Goal: Transaction & Acquisition: Purchase product/service

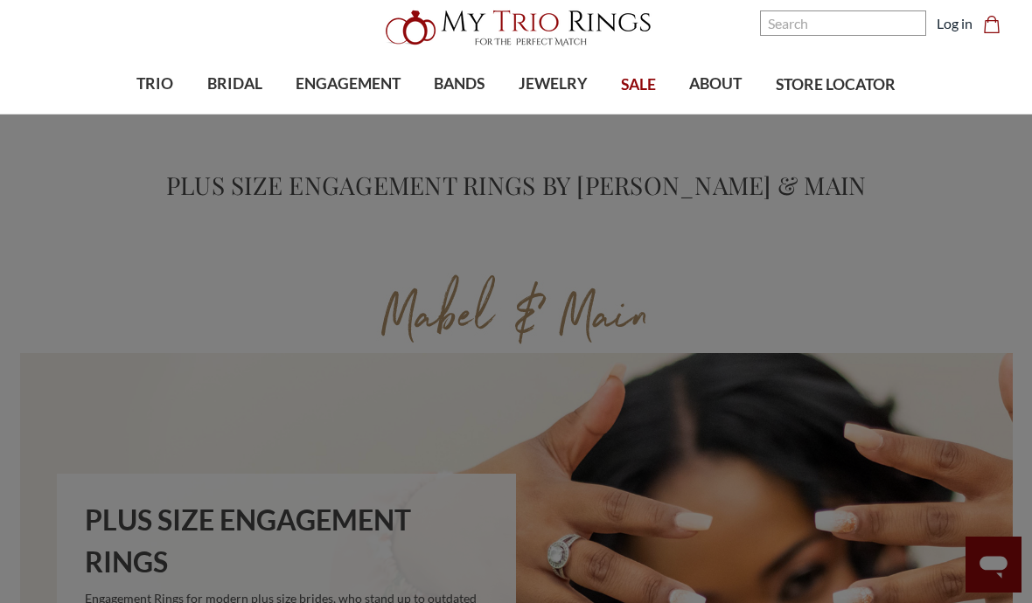
scroll to position [47, 0]
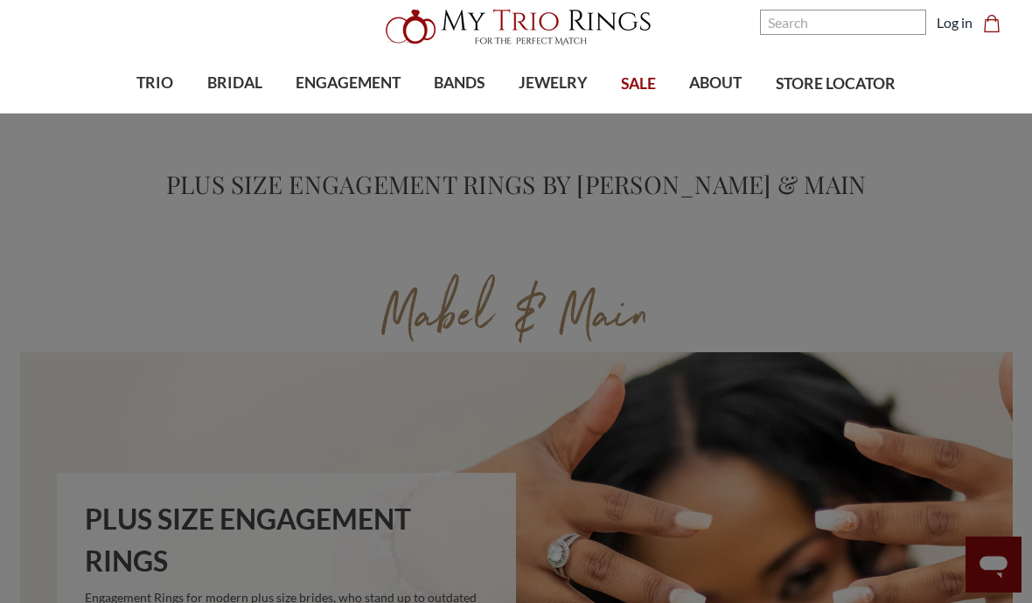
click at [373, 208] on span "Plus Size" at bounding box center [396, 209] width 95 height 21
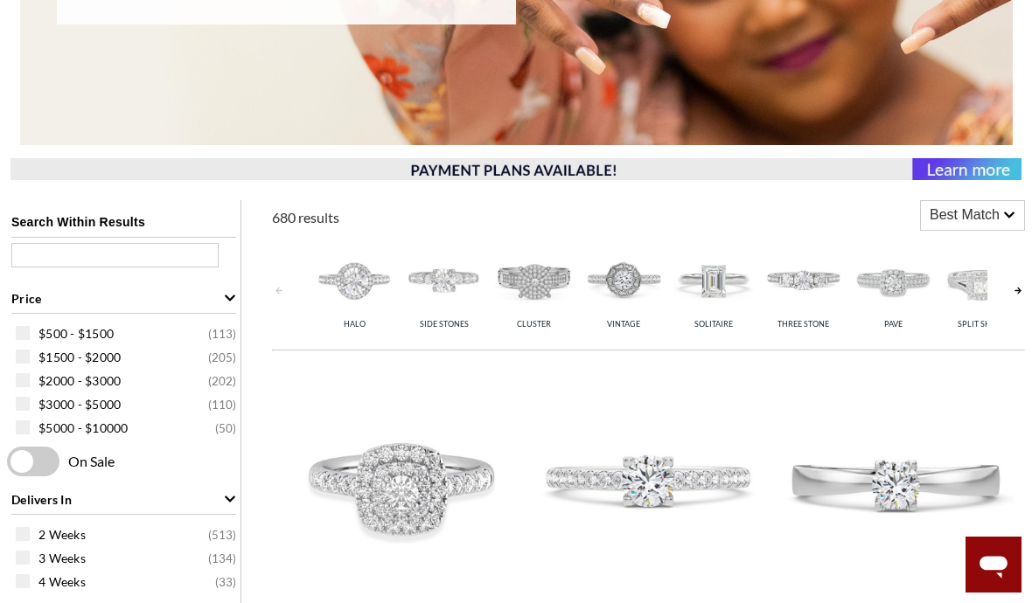
click at [352, 278] on img at bounding box center [354, 280] width 81 height 81
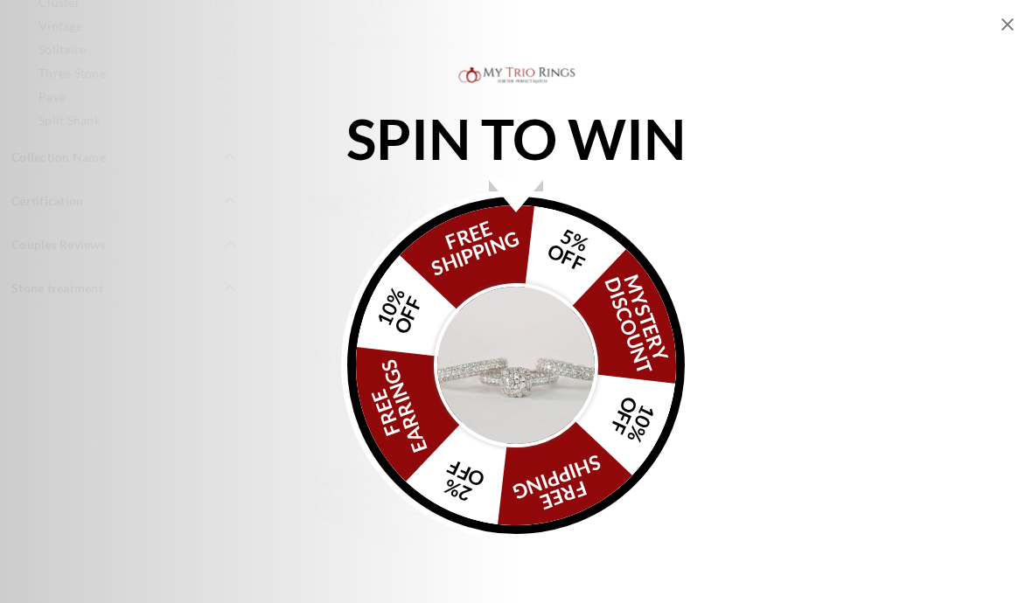
click at [1000, 24] on icon "Close popup" at bounding box center [1007, 24] width 21 height 21
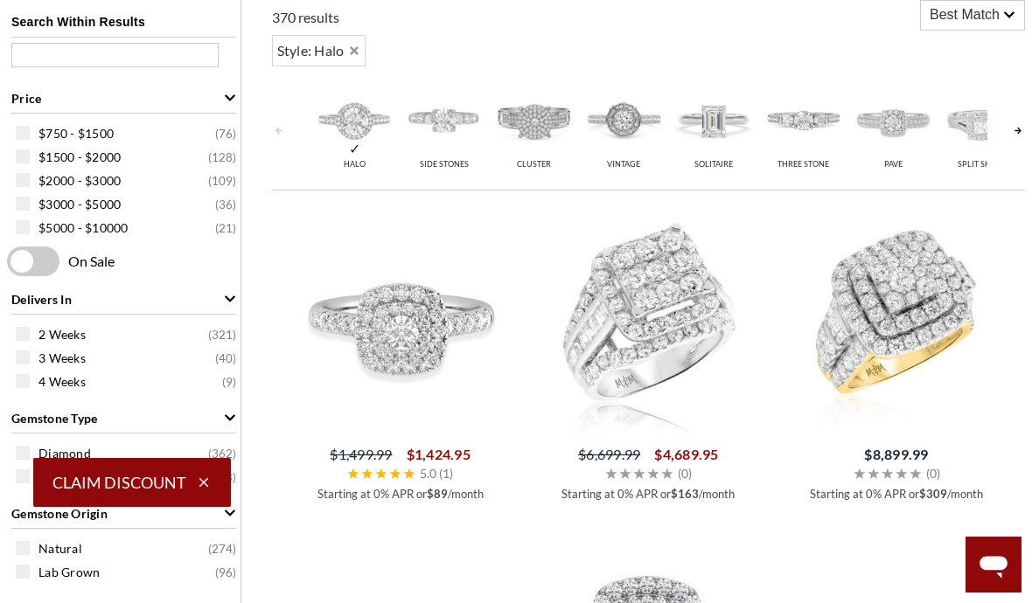
scroll to position [0, 0]
click at [438, 132] on img at bounding box center [443, 120] width 81 height 81
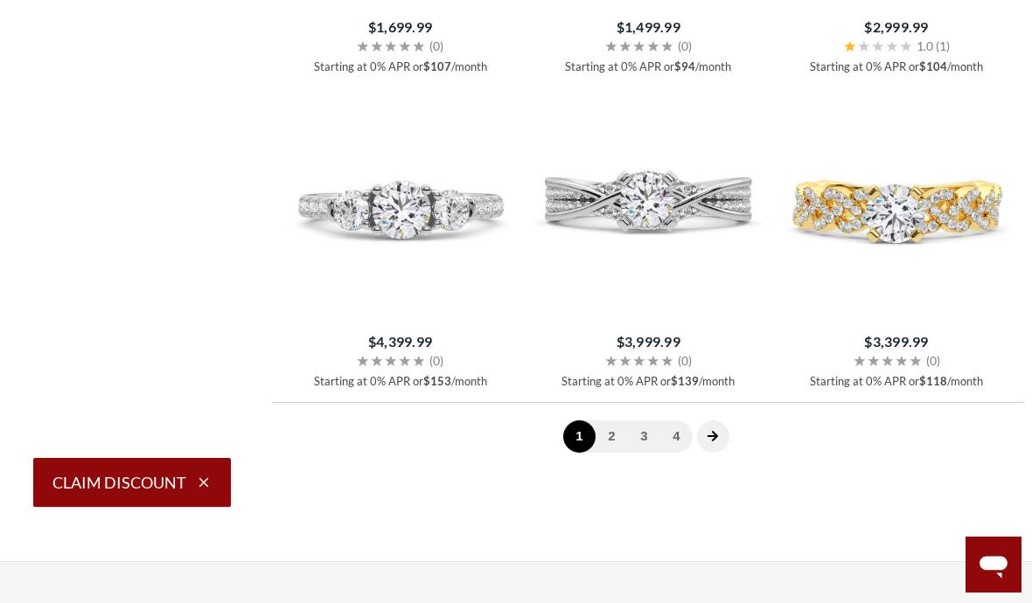
scroll to position [3839, 0]
click at [714, 436] on icon "next page" at bounding box center [713, 437] width 12 height 12
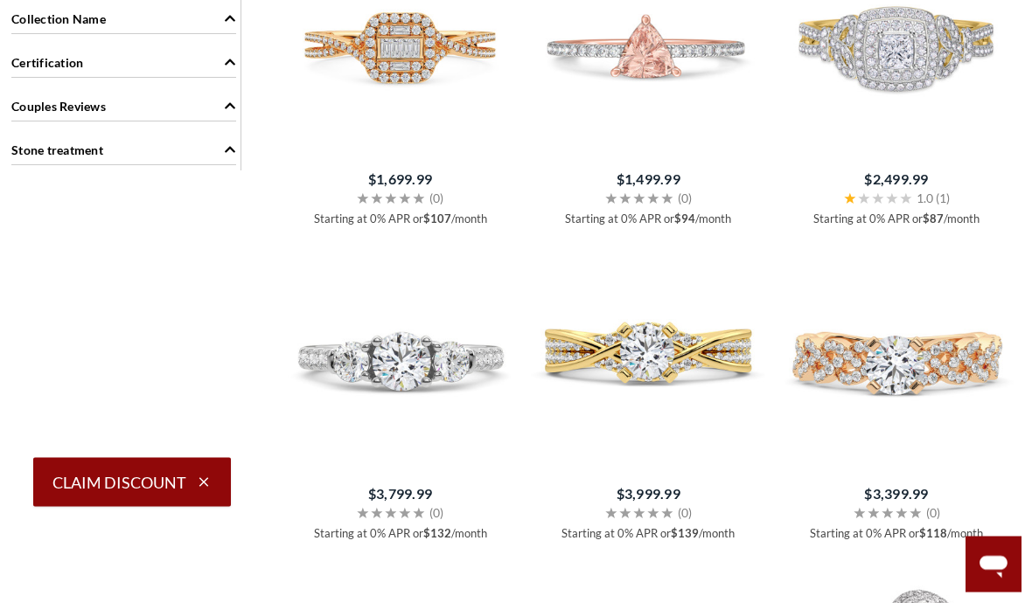
scroll to position [2113, 0]
click at [429, 514] on small "(0)" at bounding box center [436, 512] width 14 height 15
click at [421, 512] on icon at bounding box center [418, 513] width 11 height 10
click at [458, 369] on img at bounding box center [400, 358] width 234 height 234
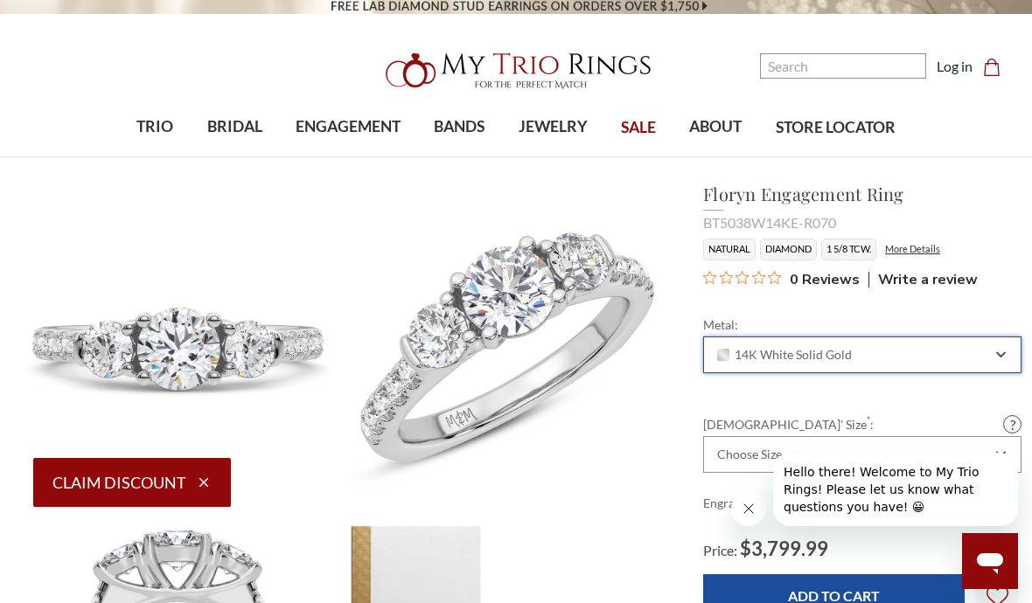
click at [984, 359] on div "14K White Solid Gold" at bounding box center [852, 355] width 277 height 14
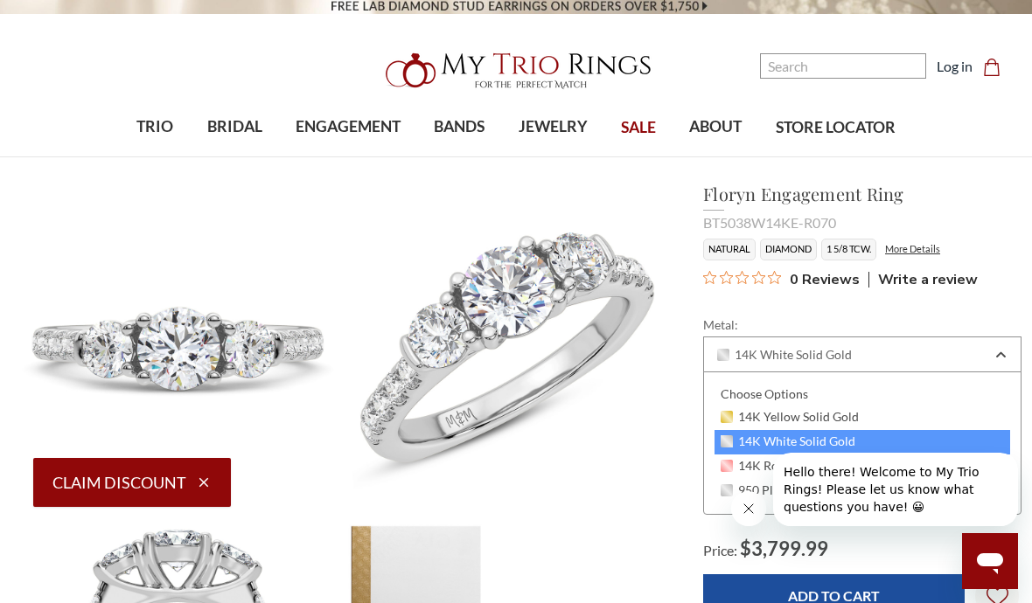
click at [834, 411] on span "14K Yellow Solid Gold" at bounding box center [790, 417] width 138 height 14
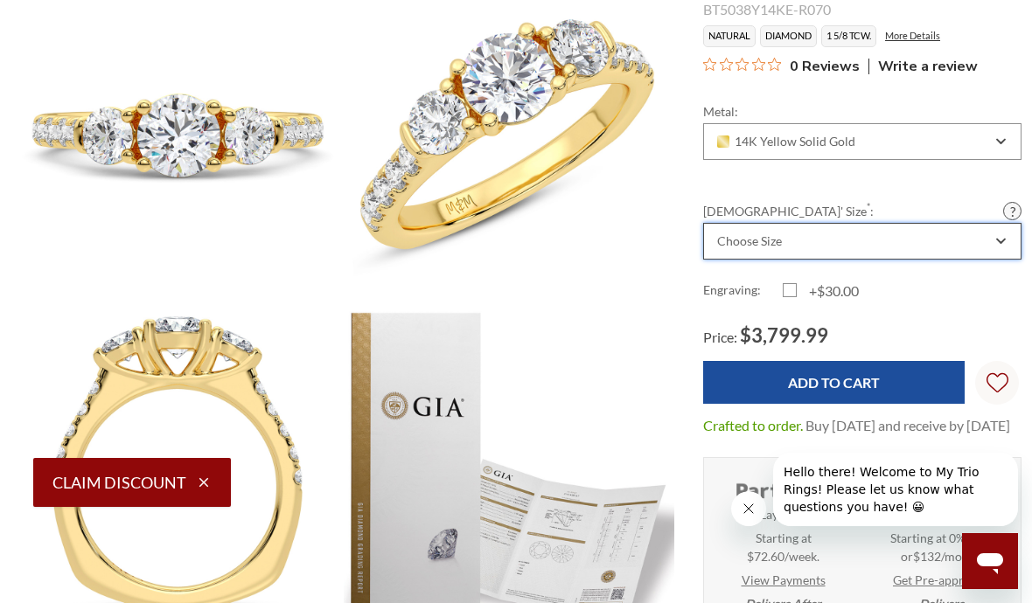
click at [993, 232] on div "Choose Size" at bounding box center [862, 241] width 318 height 37
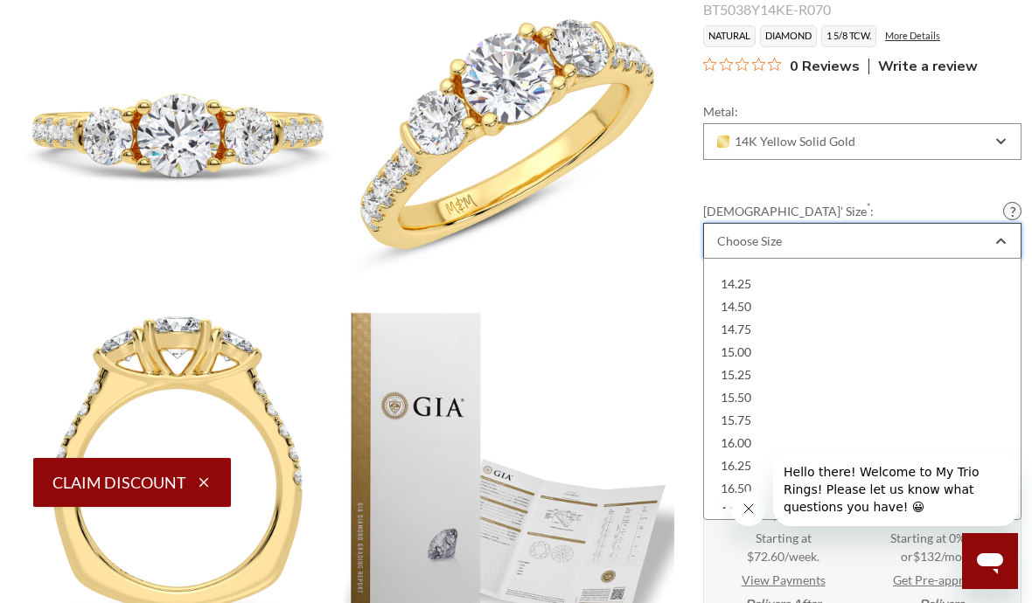
scroll to position [860, 0]
click at [762, 345] on div "15.00" at bounding box center [862, 353] width 296 height 23
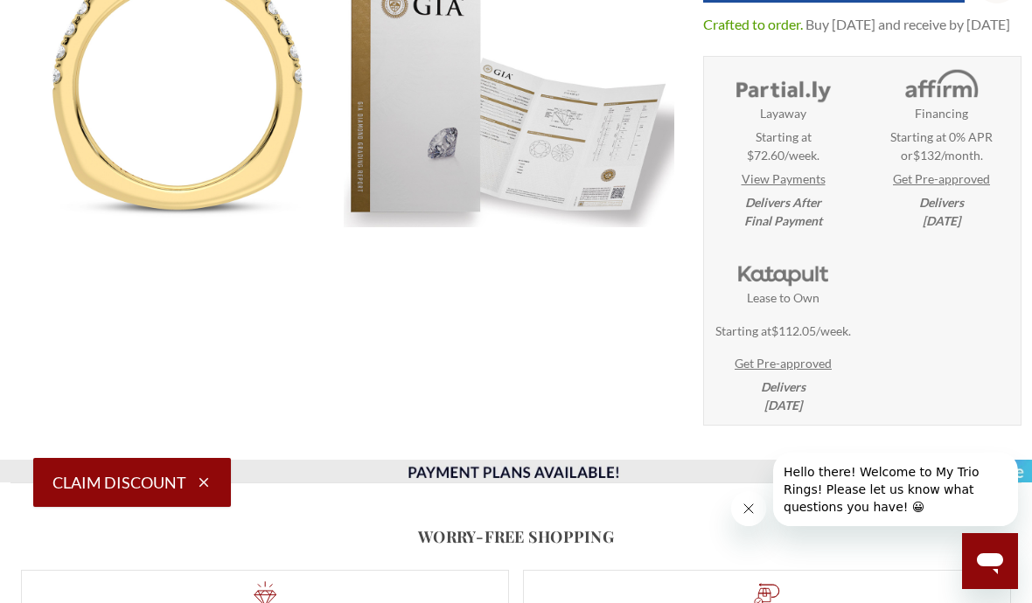
scroll to position [626, 0]
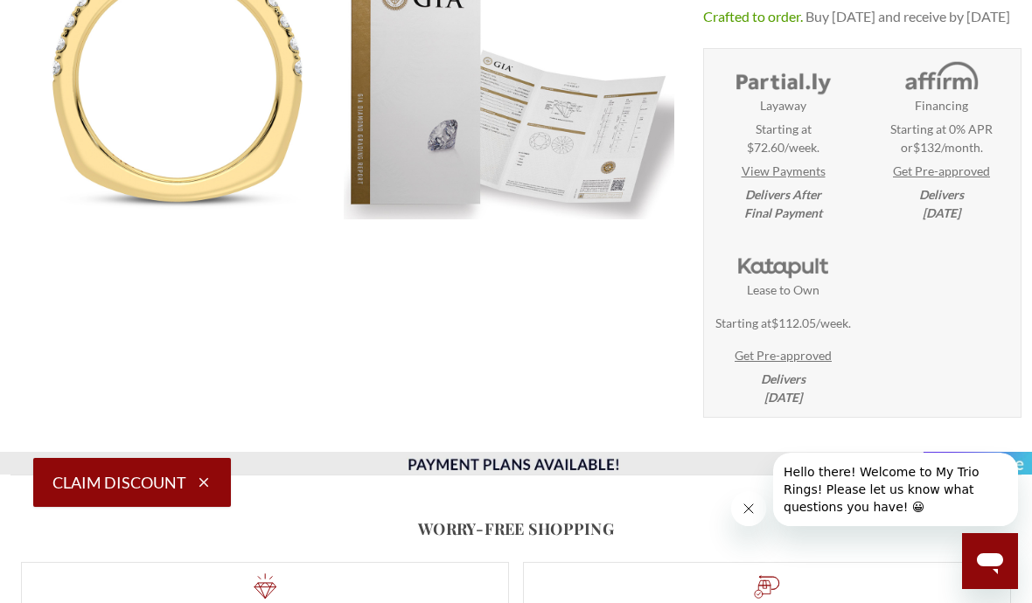
click at [798, 180] on link "View Payments" at bounding box center [784, 171] width 84 height 18
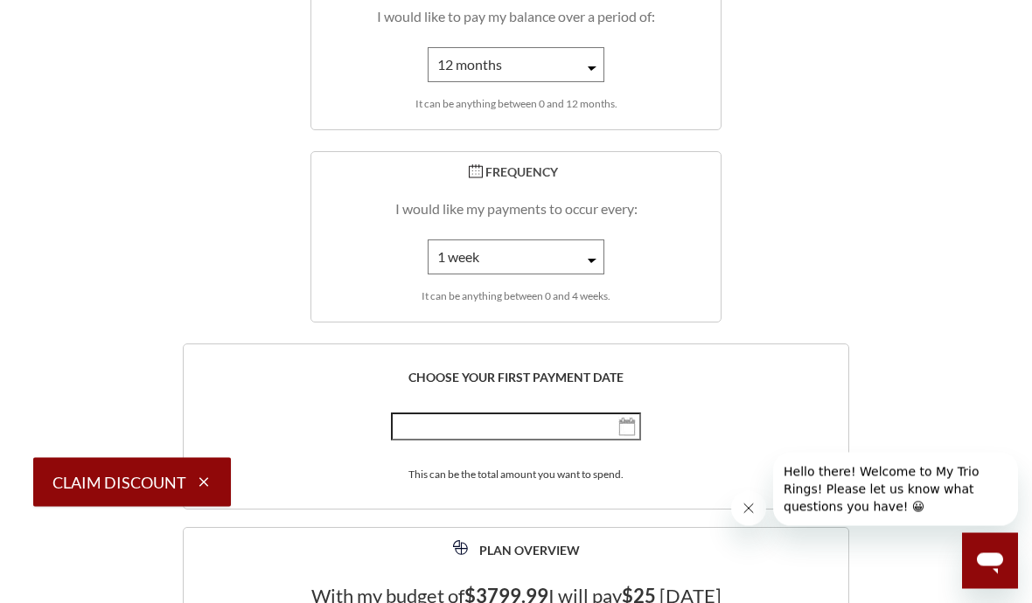
scroll to position [2863, 0]
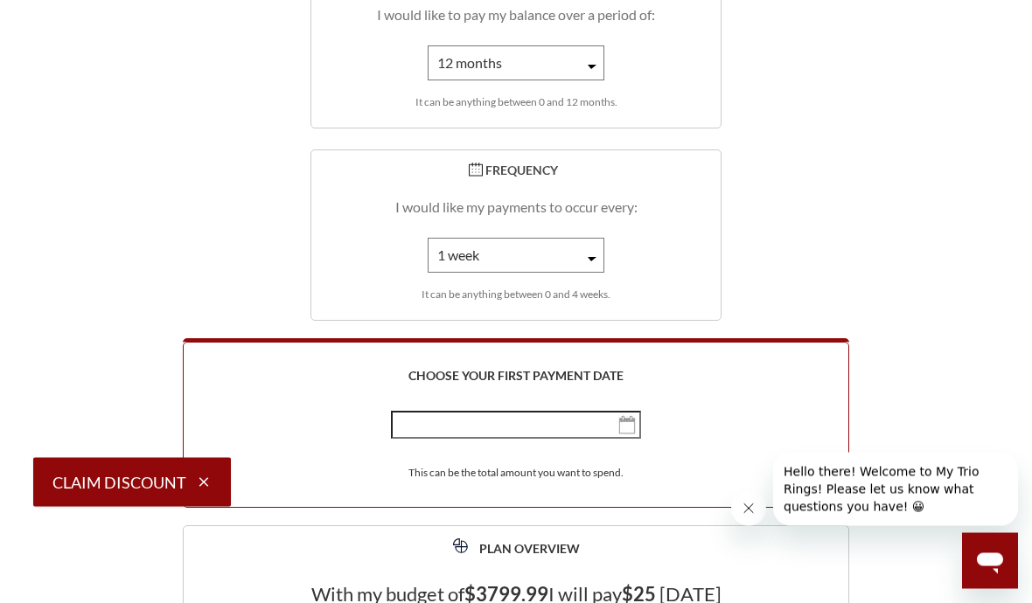
click at [532, 418] on input "text" at bounding box center [516, 426] width 250 height 28
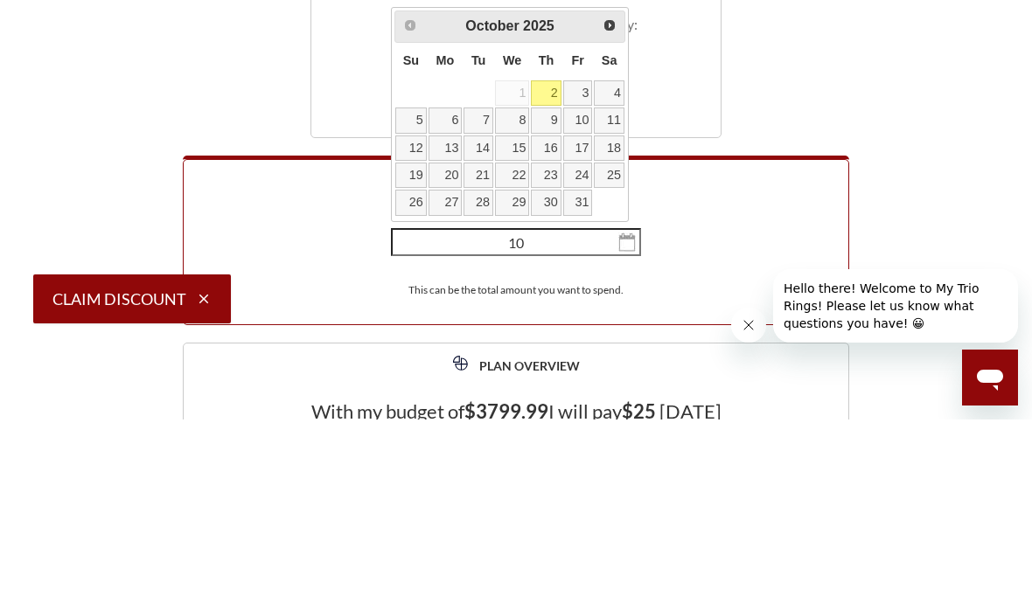
type input "1"
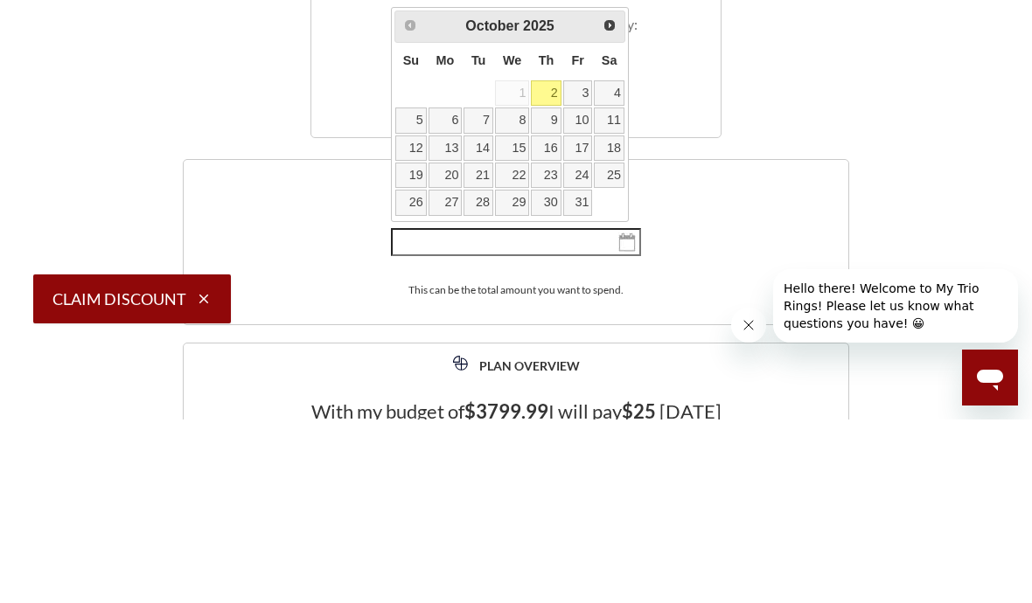
click at [570, 291] on link "10" at bounding box center [578, 303] width 30 height 25
type input "October 10, th 2025"
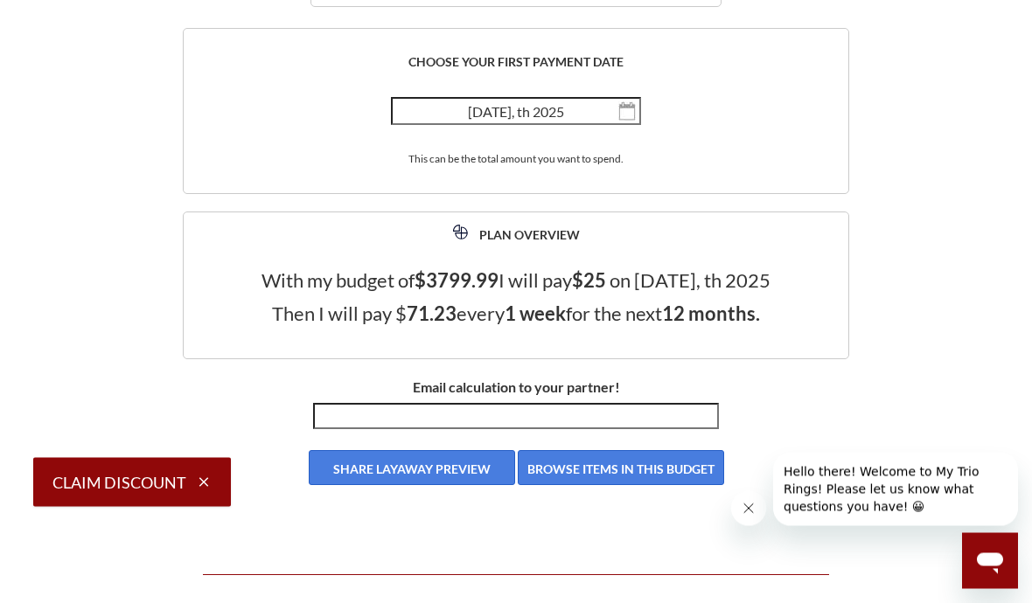
scroll to position [3108, 0]
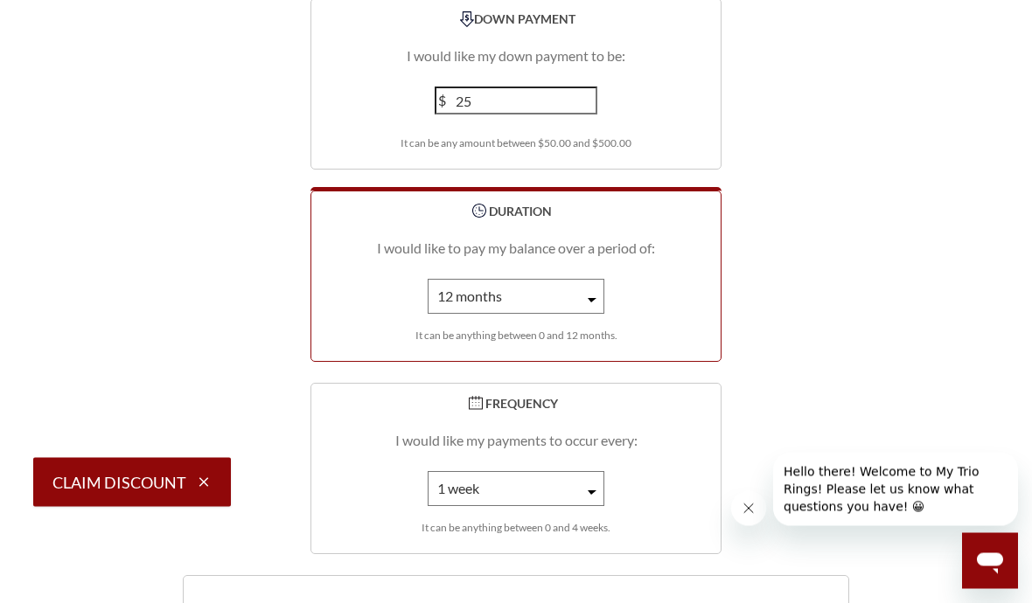
click at [584, 281] on select "1 month 2 months 3 months 4 months 5 months 6 months 7 months 8 months 9 months…" at bounding box center [516, 297] width 177 height 35
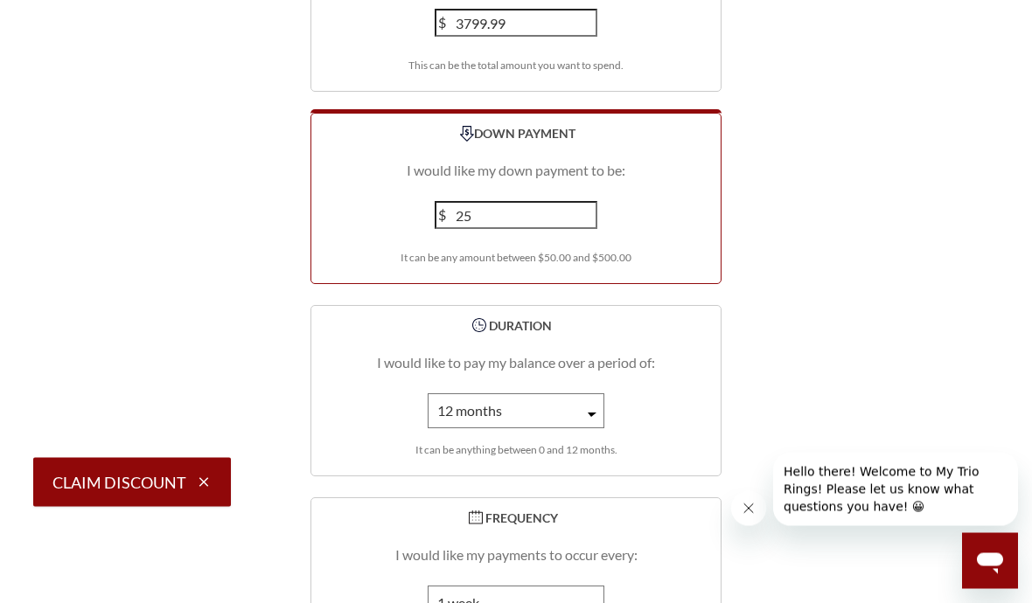
click at [488, 203] on input "25" at bounding box center [516, 216] width 163 height 28
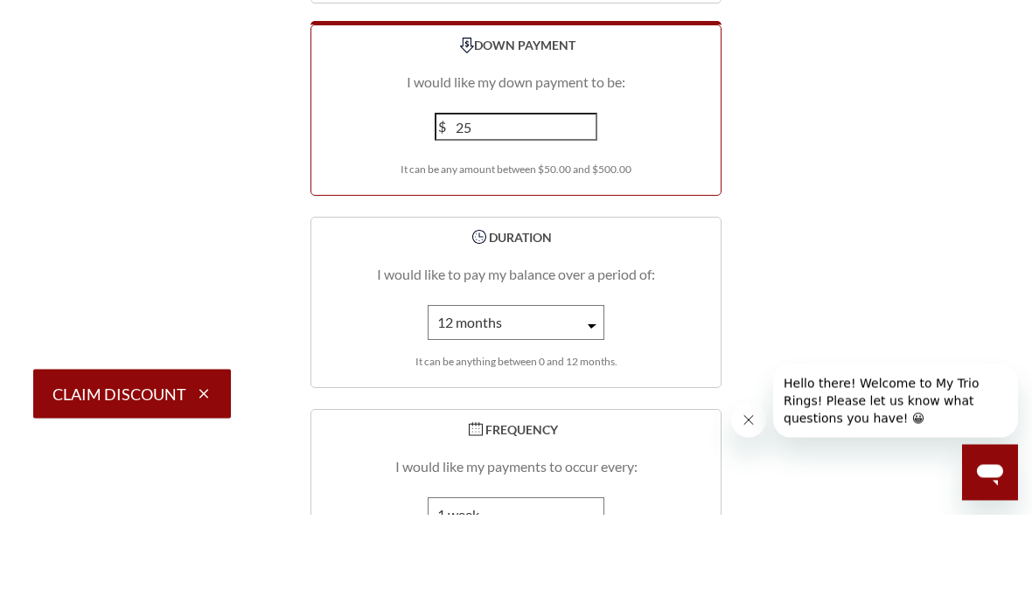
type input "2"
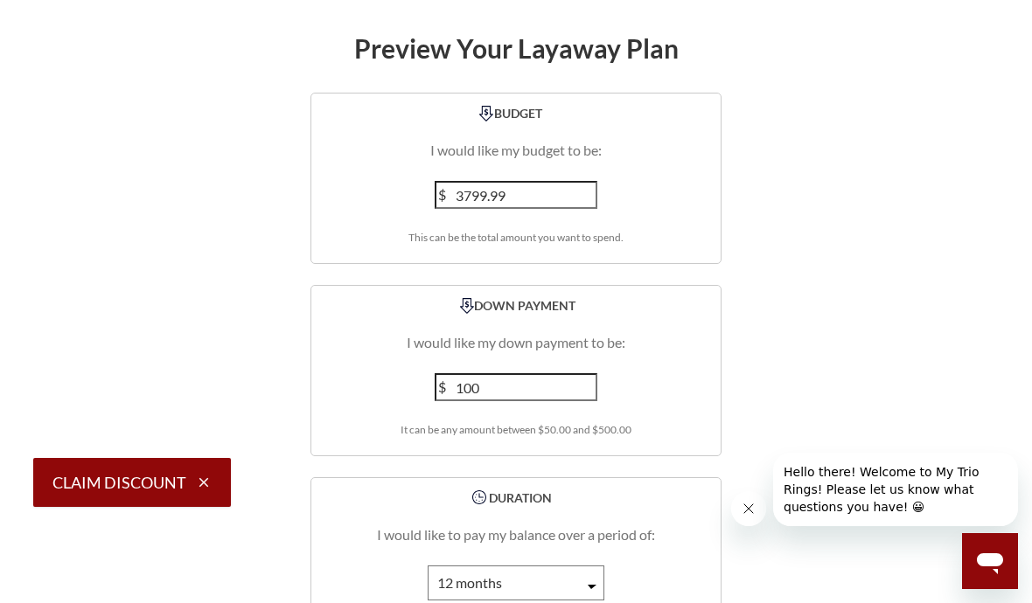
scroll to position [2333, 0]
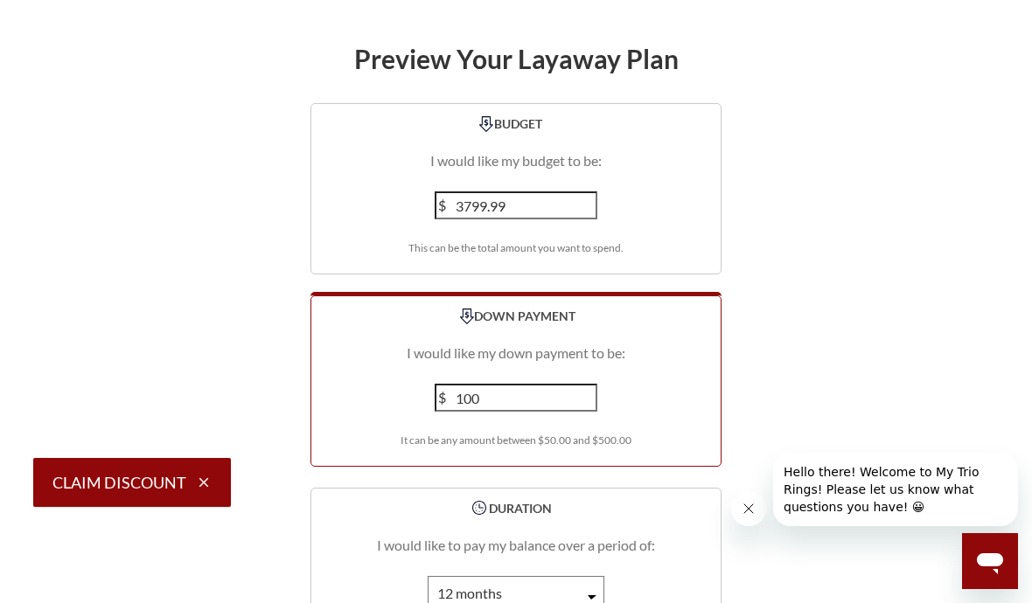
click at [512, 387] on input "100" at bounding box center [516, 398] width 163 height 28
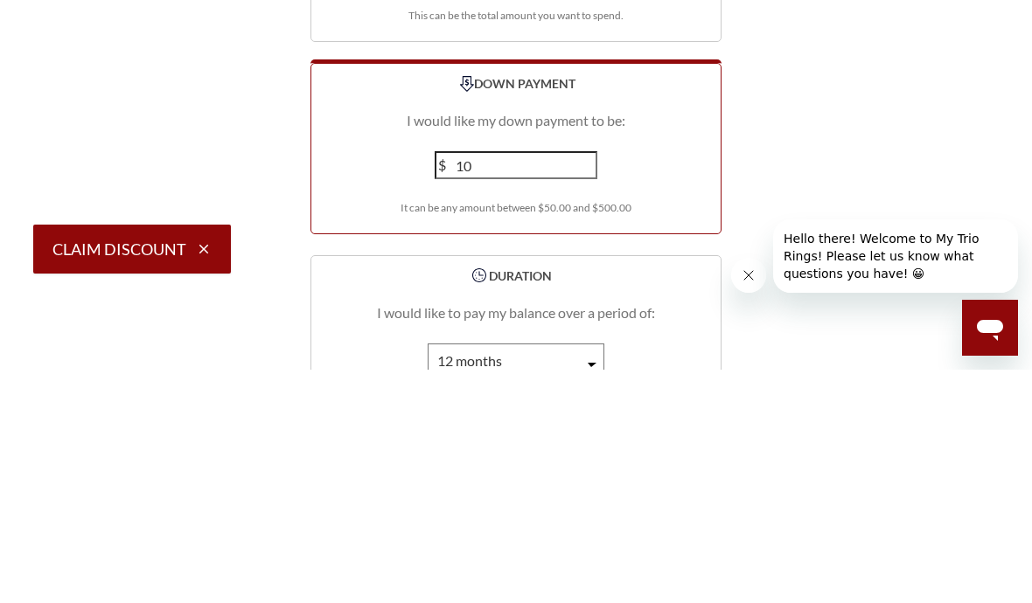
type input "1"
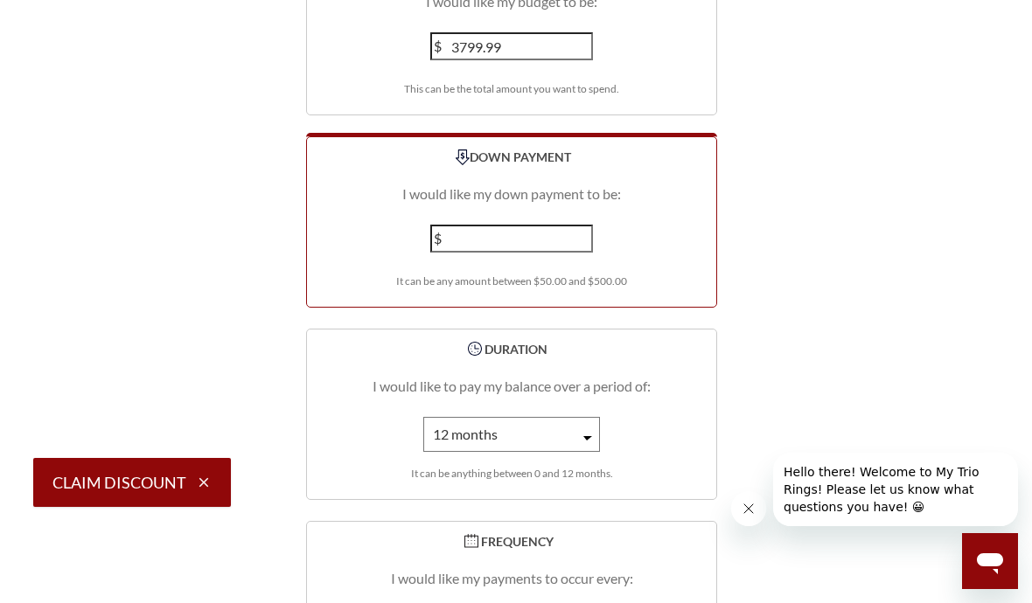
scroll to position [2492, 4]
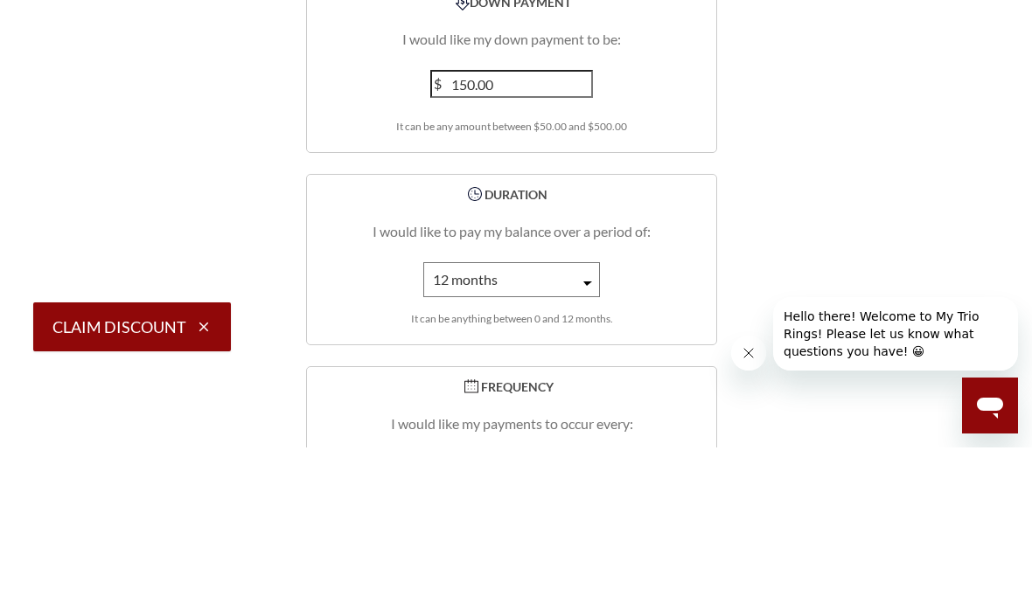
click at [668, 377] on p "I would like to pay my balance over a period of:" at bounding box center [511, 387] width 409 height 21
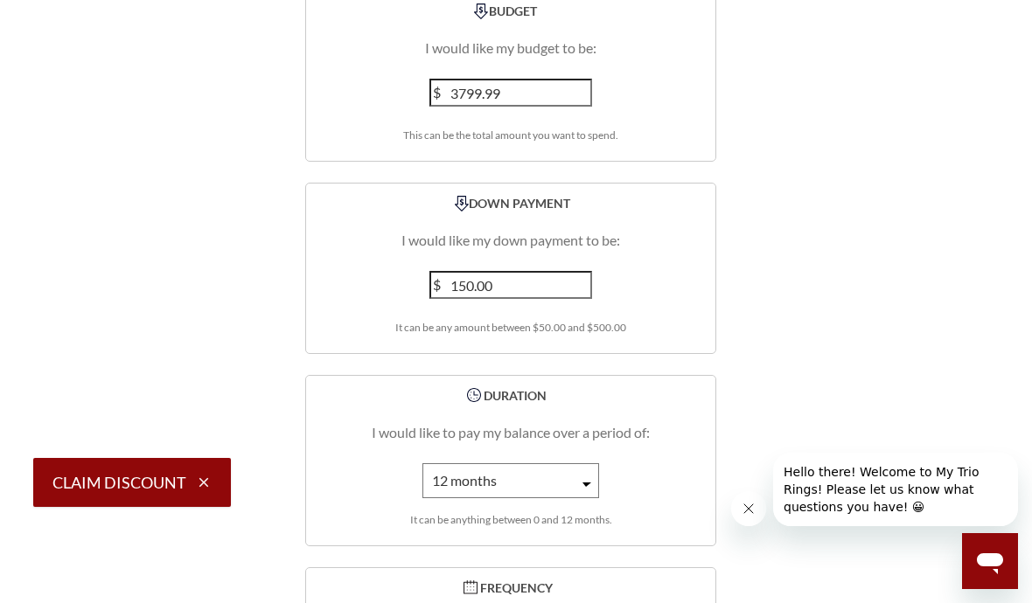
scroll to position [2401, 5]
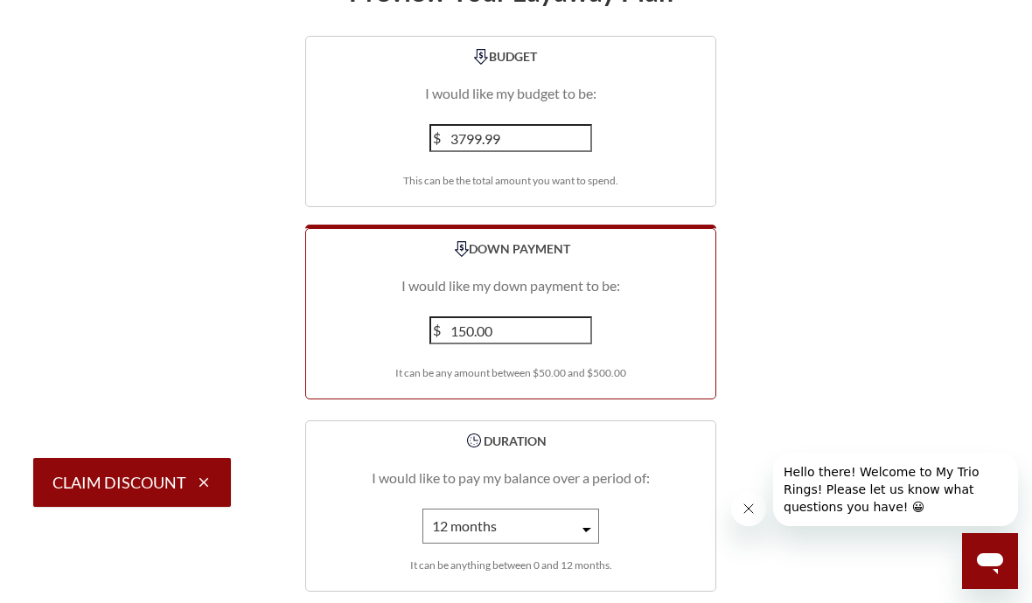
click at [524, 328] on input "150.00" at bounding box center [510, 331] width 163 height 28
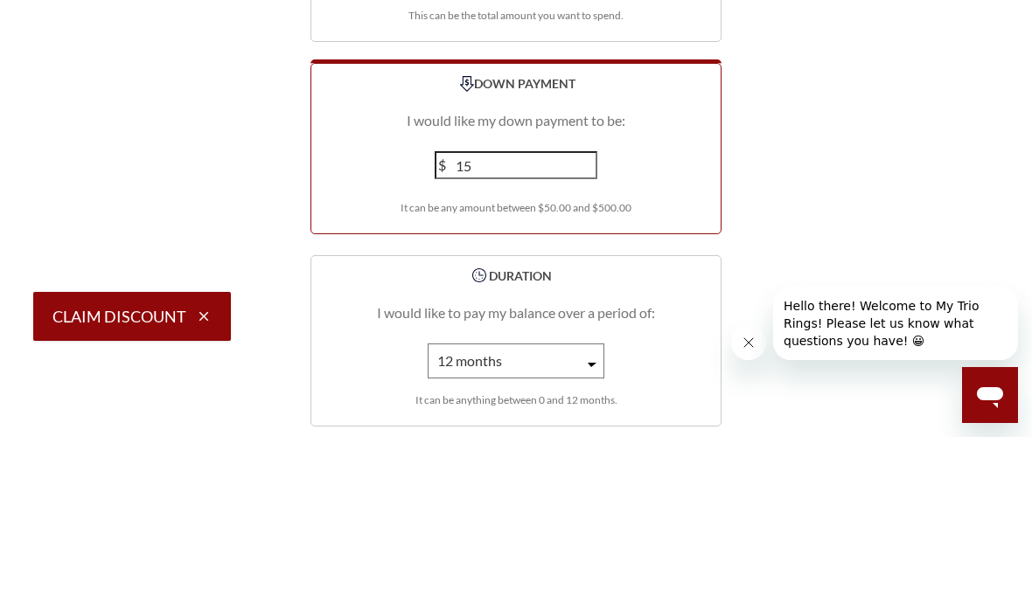
type input "1"
type input "300"
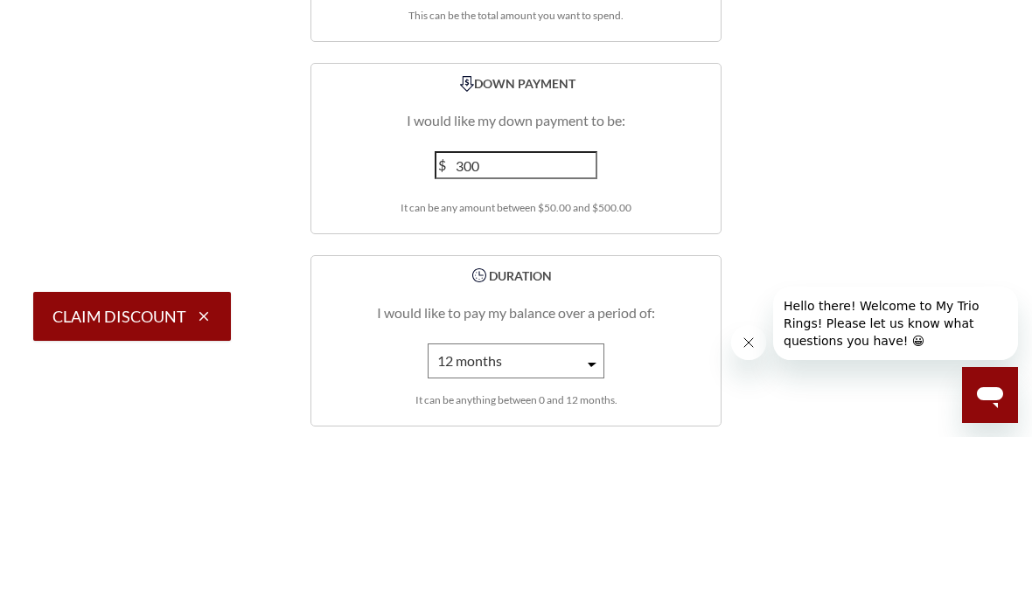
click at [687, 422] on div "q DURATION I would like to pay my balance over a period of: 1 month 2 months 3 …" at bounding box center [515, 507] width 411 height 171
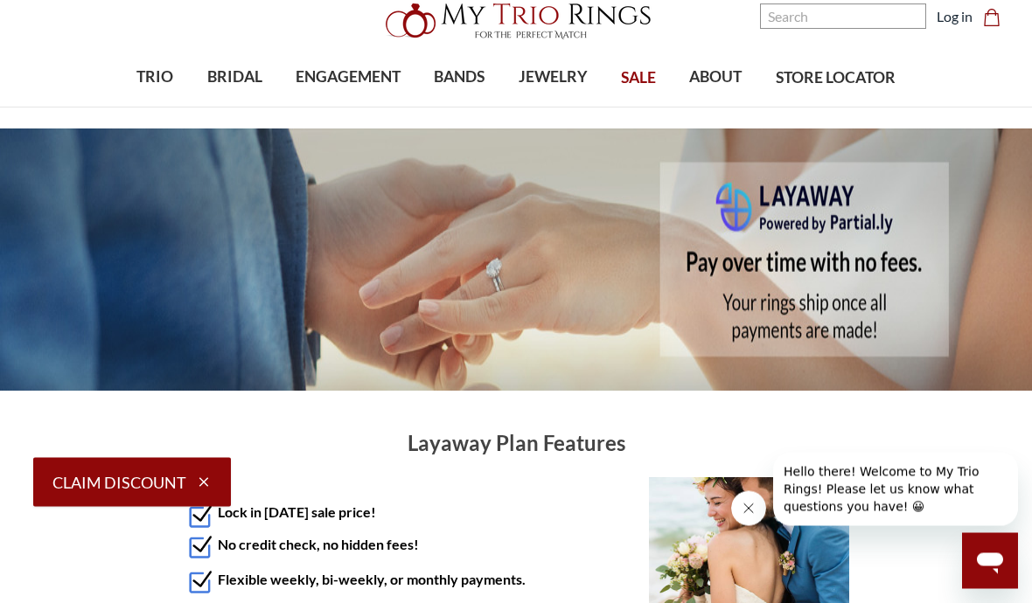
scroll to position [0, 0]
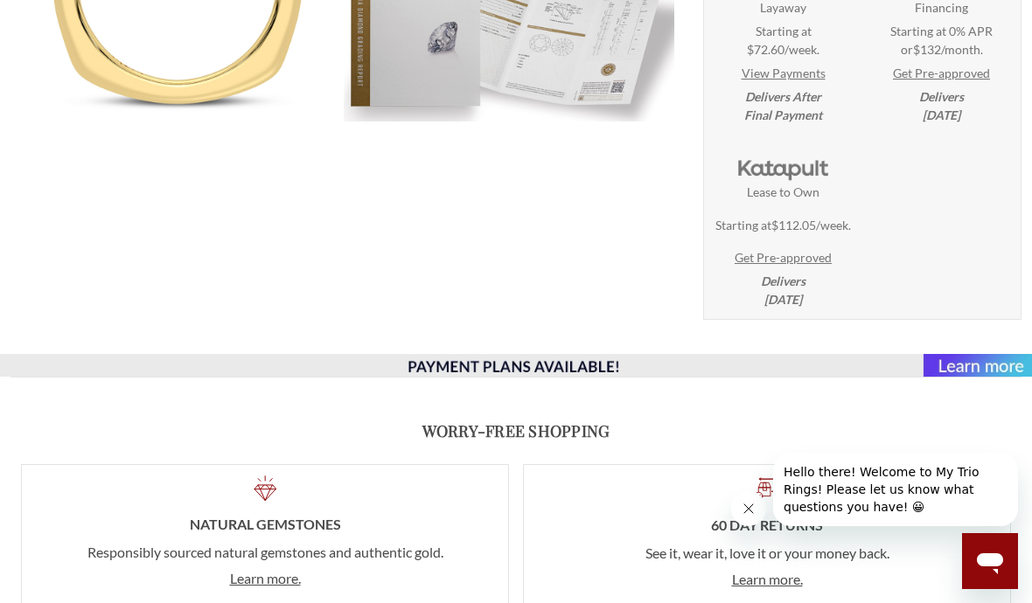
scroll to position [731, 0]
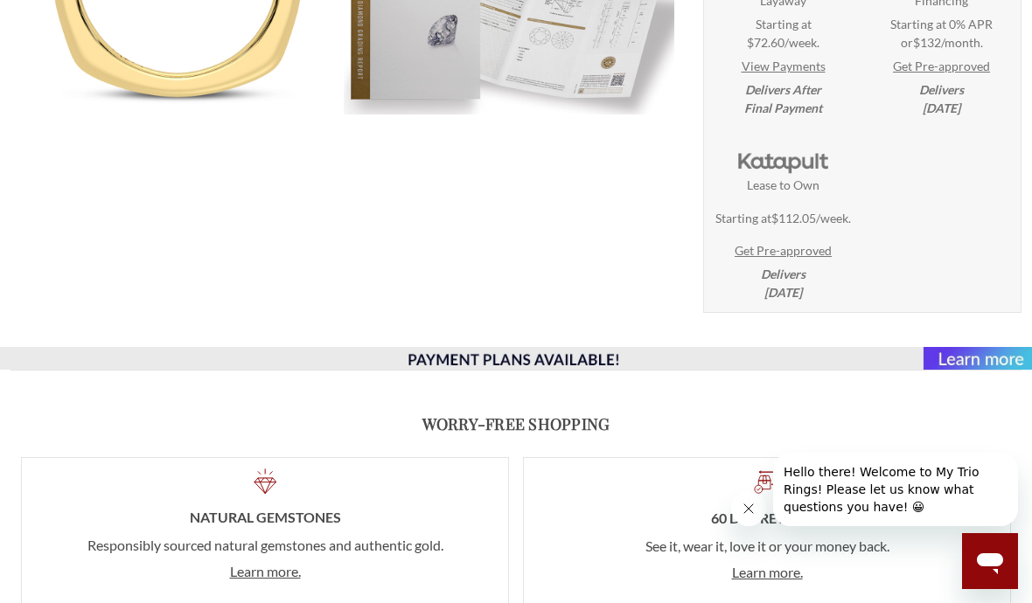
click at [787, 194] on strong "Lease to Own" at bounding box center [783, 185] width 73 height 18
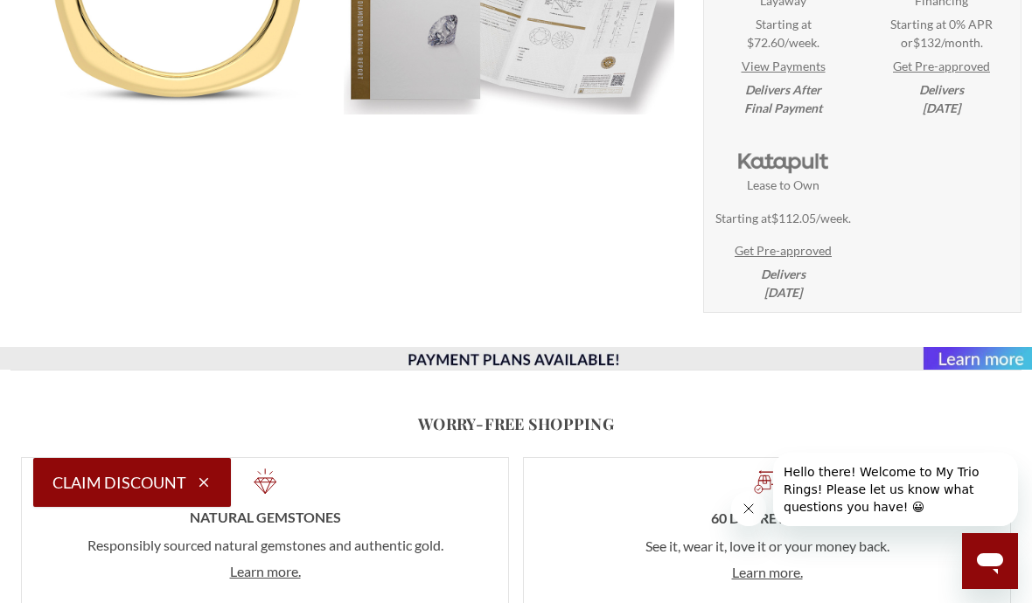
click at [792, 173] on img at bounding box center [782, 157] width 103 height 38
